Goal: Book appointment/travel/reservation

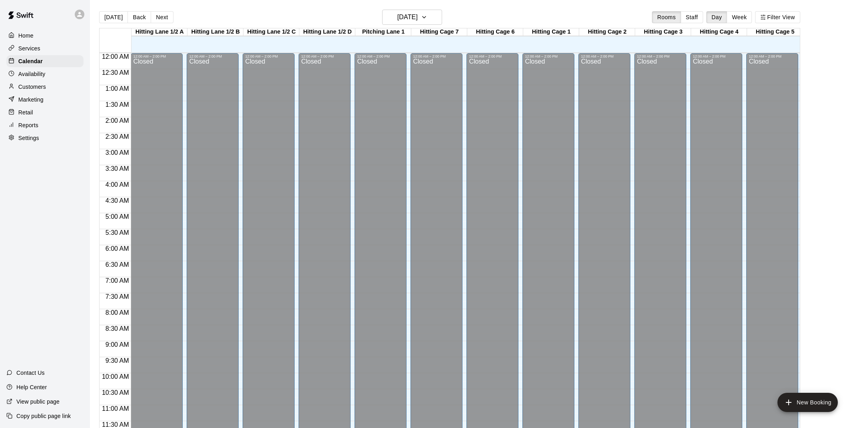
scroll to position [350, 0]
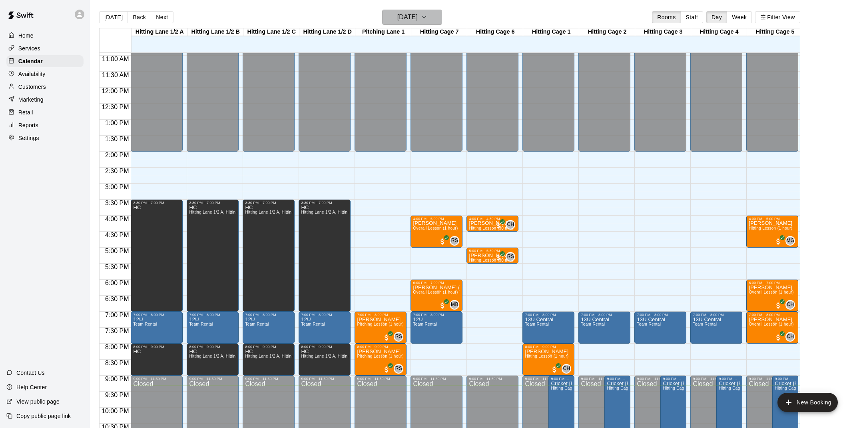
click at [418, 13] on h6 "[DATE]" at bounding box center [408, 17] width 20 height 11
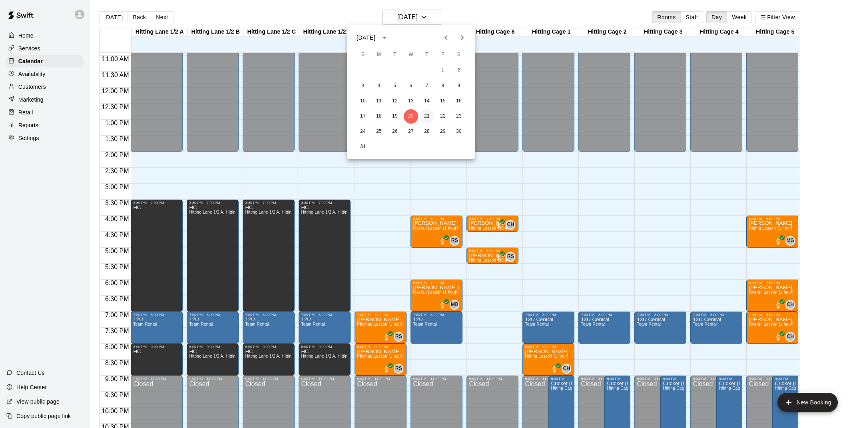
click at [426, 113] on button "21" at bounding box center [427, 116] width 14 height 14
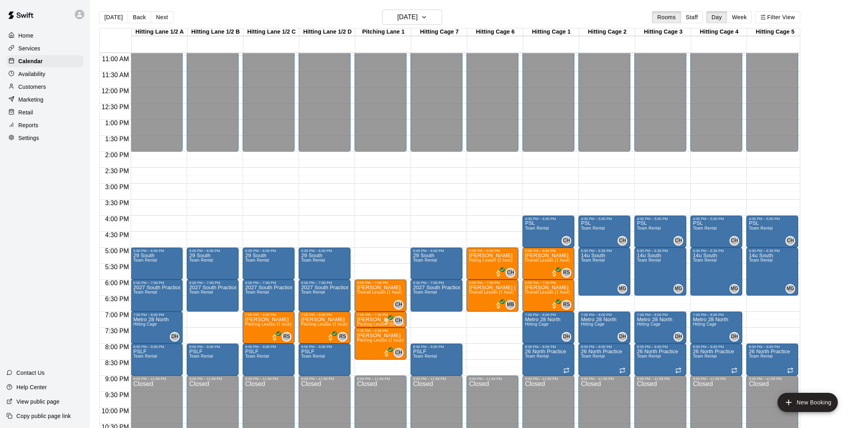
scroll to position [358, 0]
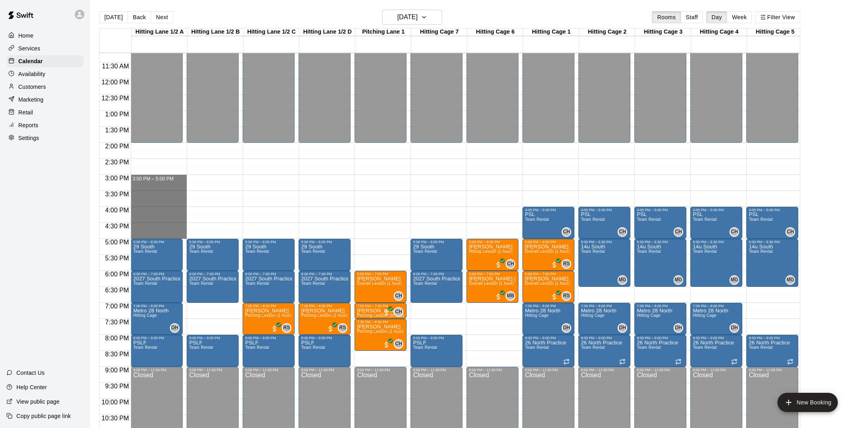
drag, startPoint x: 171, startPoint y: 179, endPoint x: 183, endPoint y: 234, distance: 56.1
drag, startPoint x: 514, startPoint y: 59, endPoint x: 484, endPoint y: 41, distance: 34.6
type input "*"
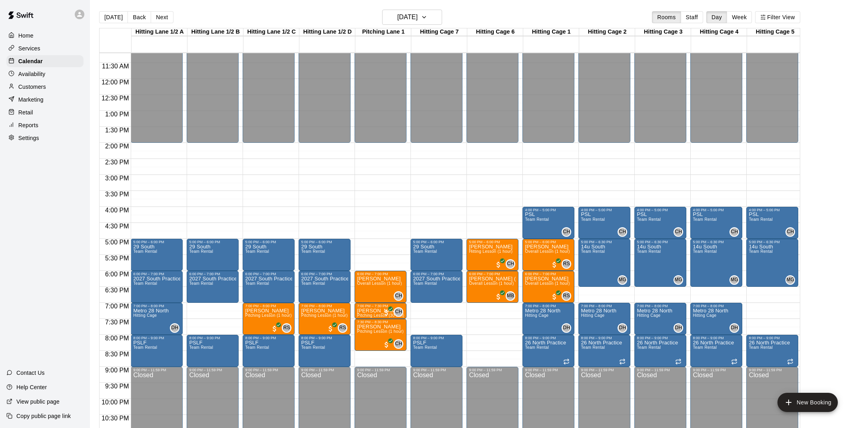
type input "**"
drag, startPoint x: 422, startPoint y: 217, endPoint x: 415, endPoint y: 226, distance: 11.1
click at [221, 108] on li "Hitting Lane 1/2 B" at bounding box center [126, 104] width 189 height 7
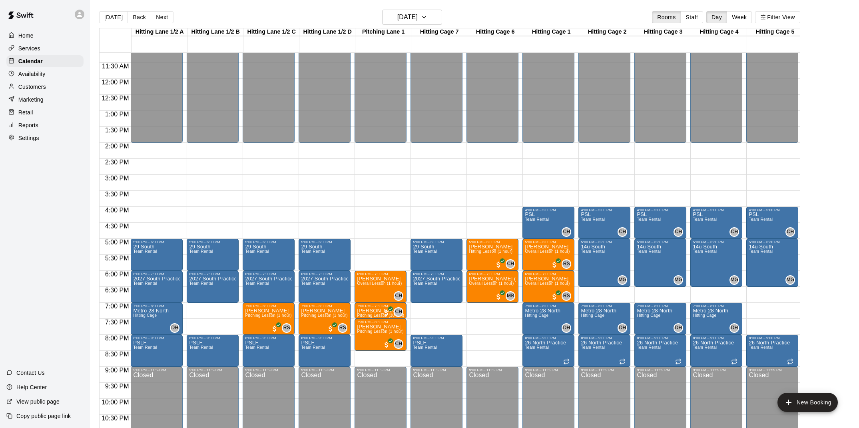
click at [221, 116] on li "Hitting Lane 1/2 C" at bounding box center [126, 111] width 189 height 7
click at [221, 135] on li "Hitting Lane 1/2 D" at bounding box center [126, 131] width 189 height 7
